Goal: Navigation & Orientation: Find specific page/section

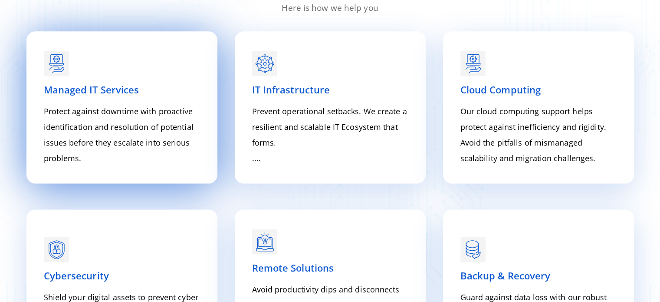
scroll to position [1128, 0]
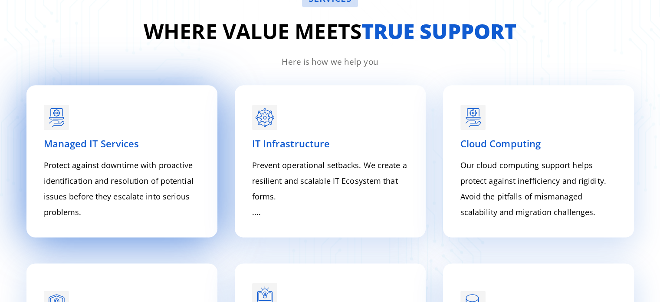
click at [114, 127] on div at bounding box center [122, 115] width 156 height 27
click at [155, 151] on div "Managed IT Services Protect against downtime with proactive identification and …" at bounding box center [122, 177] width 156 height 83
click at [69, 151] on div "Managed IT Services Protect against downtime with proactive identification and …" at bounding box center [122, 177] width 156 height 83
click at [56, 118] on rect at bounding box center [56, 115] width 25 height 25
click at [56, 109] on icon at bounding box center [56, 110] width 2 height 2
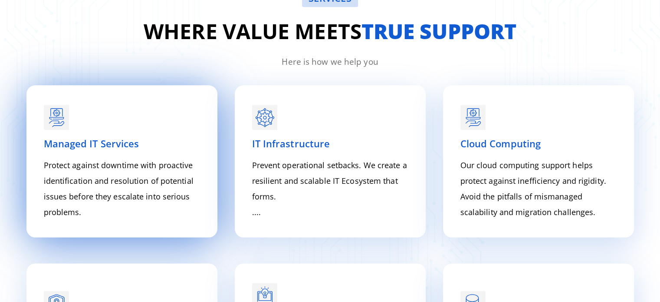
click at [62, 135] on div "Managed IT Services Protect against downtime with proactive identification and …" at bounding box center [122, 160] width 156 height 117
click at [62, 130] on div "Managed IT Services Protect against downtime with proactive identification and …" at bounding box center [122, 160] width 156 height 117
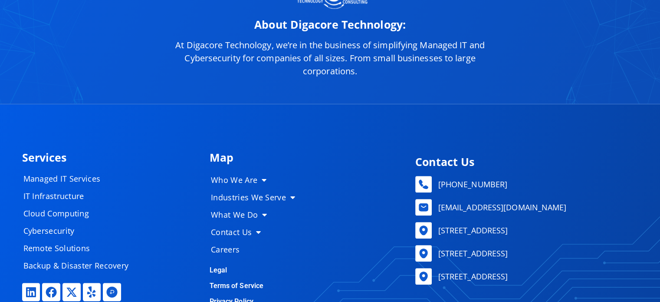
scroll to position [3949, 0]
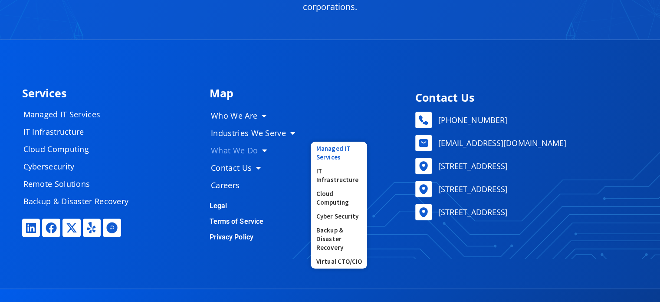
click at [331, 152] on link "Managed IT Services" at bounding box center [339, 152] width 56 height 23
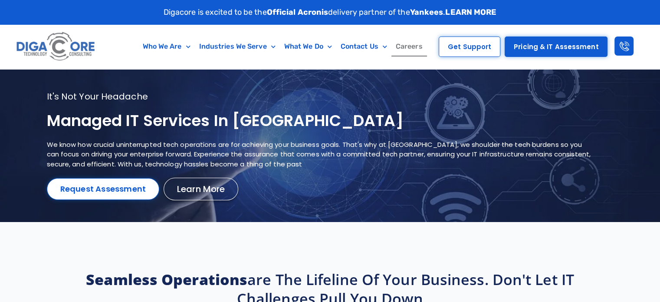
click at [407, 47] on link "Careers" at bounding box center [409, 46] width 36 height 20
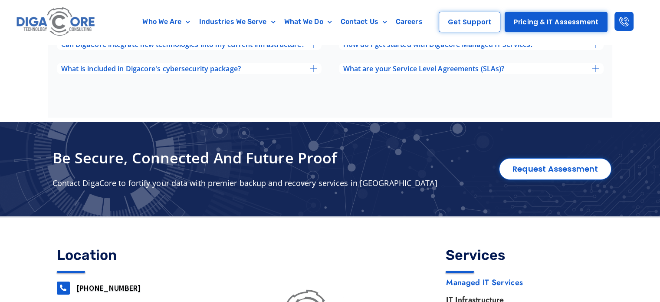
scroll to position [3153, 0]
